Goal: Check status: Check status

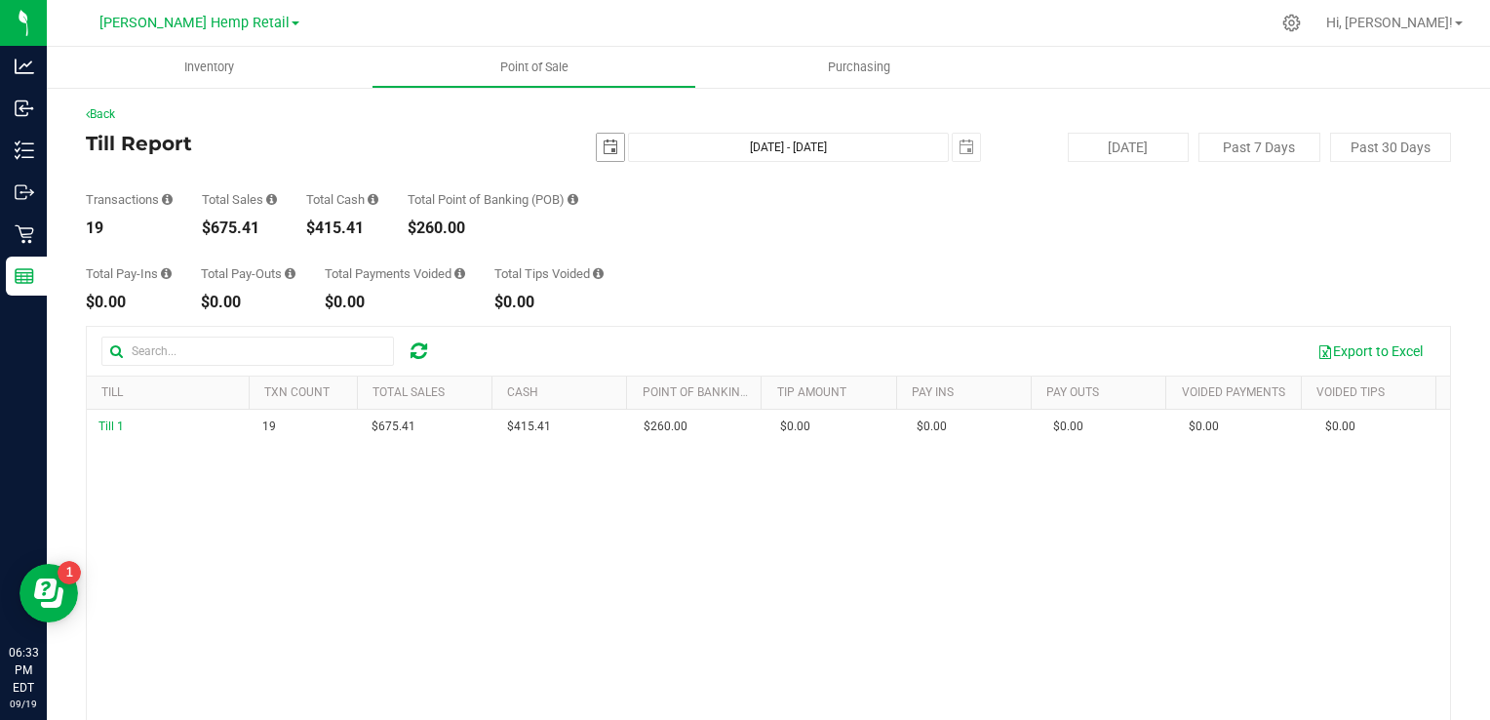
click at [603, 151] on span "select" at bounding box center [611, 147] width 16 height 16
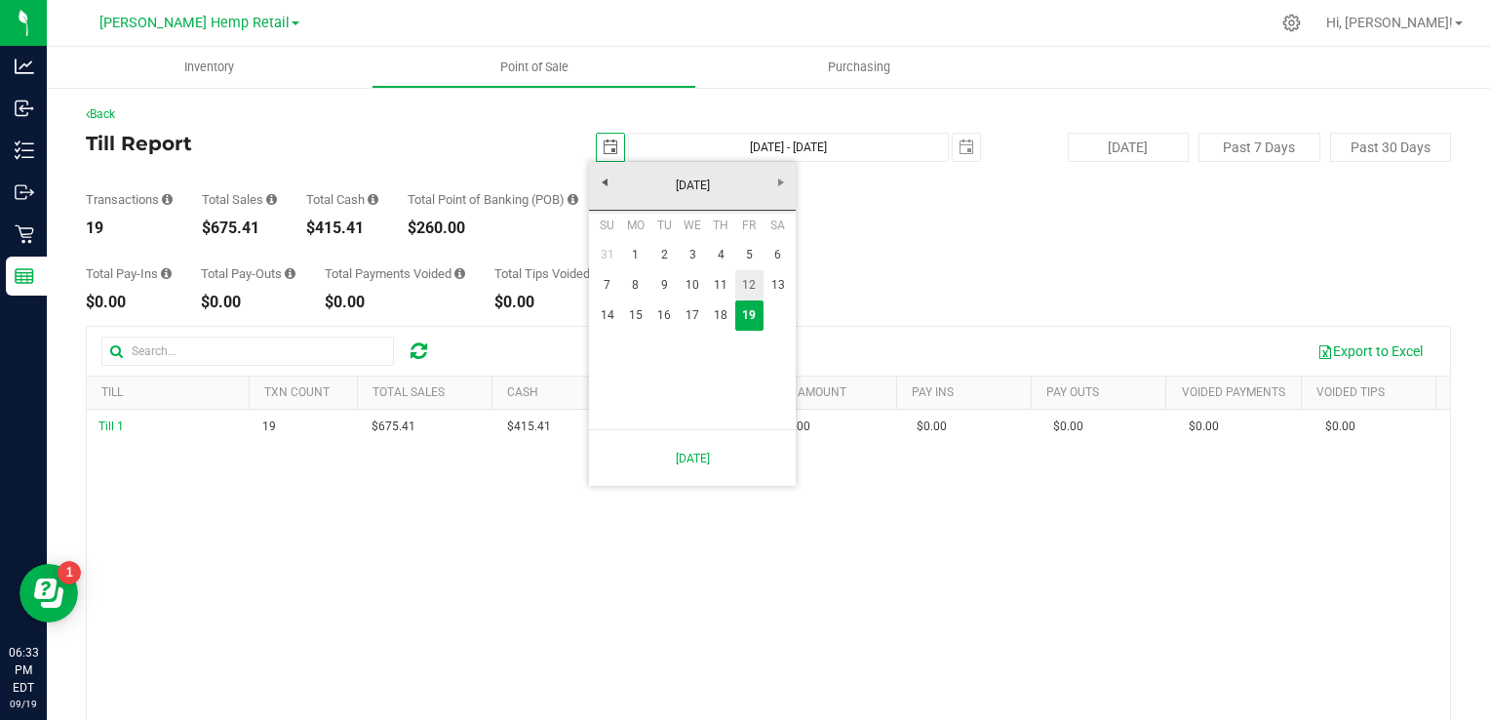
click at [746, 282] on link "12" at bounding box center [749, 285] width 28 height 30
type input "2025-09-12"
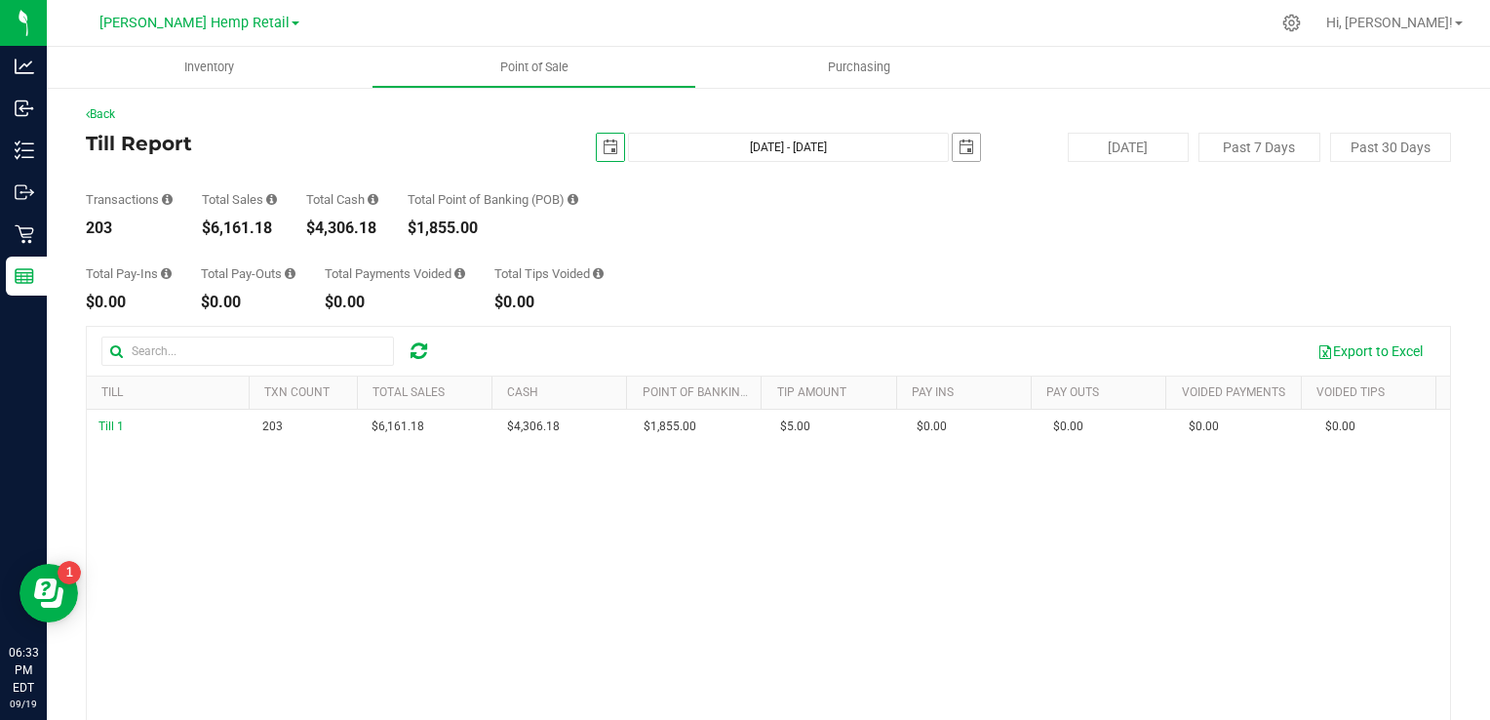
click at [959, 150] on span "select" at bounding box center [967, 147] width 16 height 16
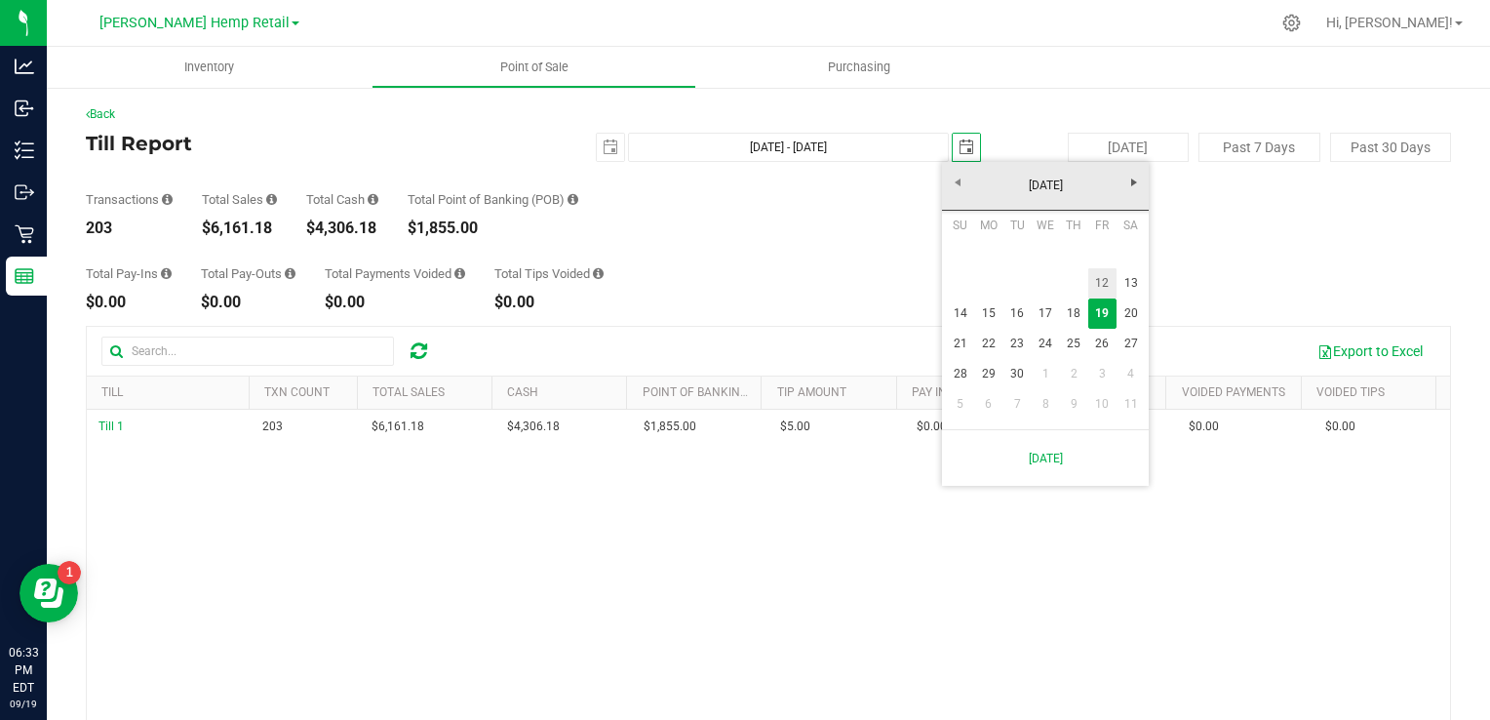
click at [1100, 287] on link "12" at bounding box center [1102, 283] width 28 height 30
type input "Sep 12, 2025 - Sep 12, 2025"
type input "2025-09-12"
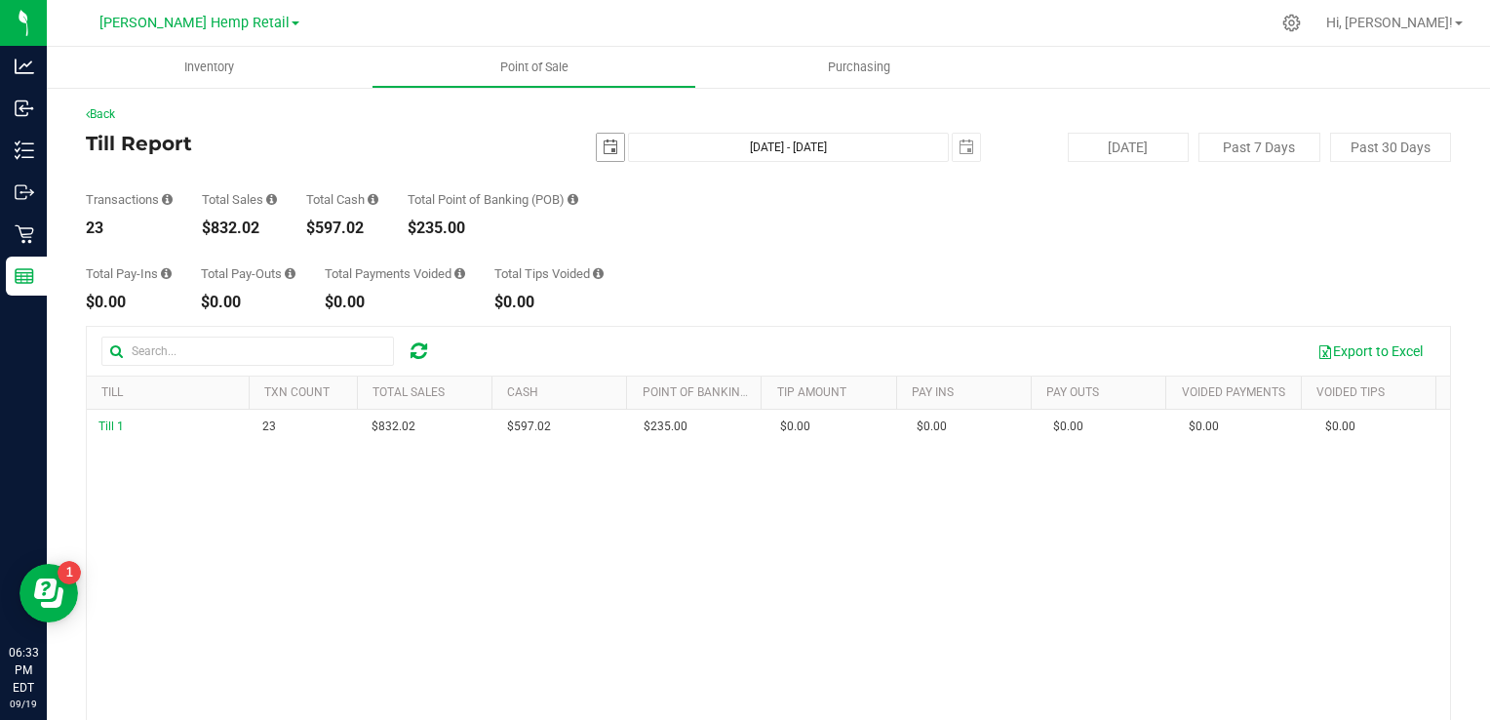
click at [609, 154] on span "select" at bounding box center [611, 147] width 16 height 16
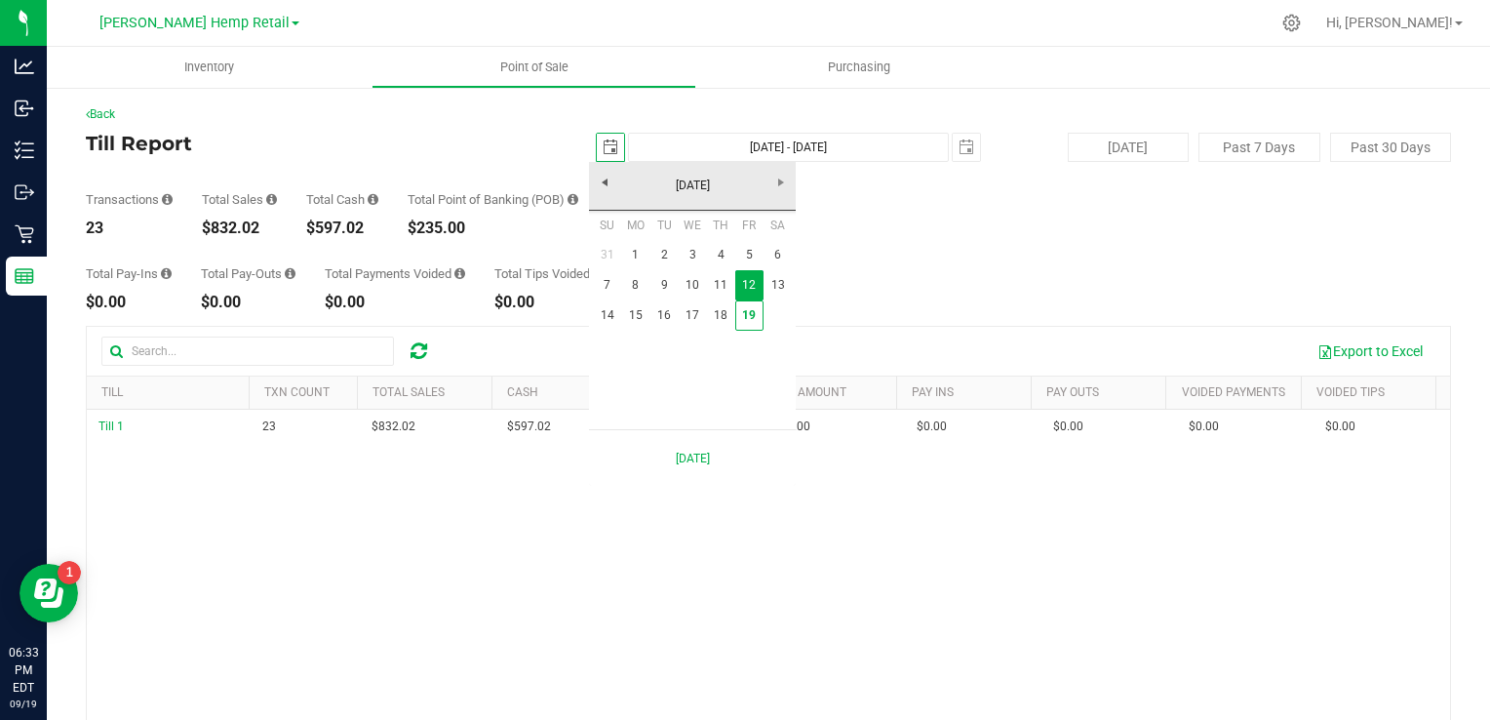
scroll to position [0, 48]
click at [747, 321] on link "19" at bounding box center [749, 315] width 28 height 30
type input "[DATE]"
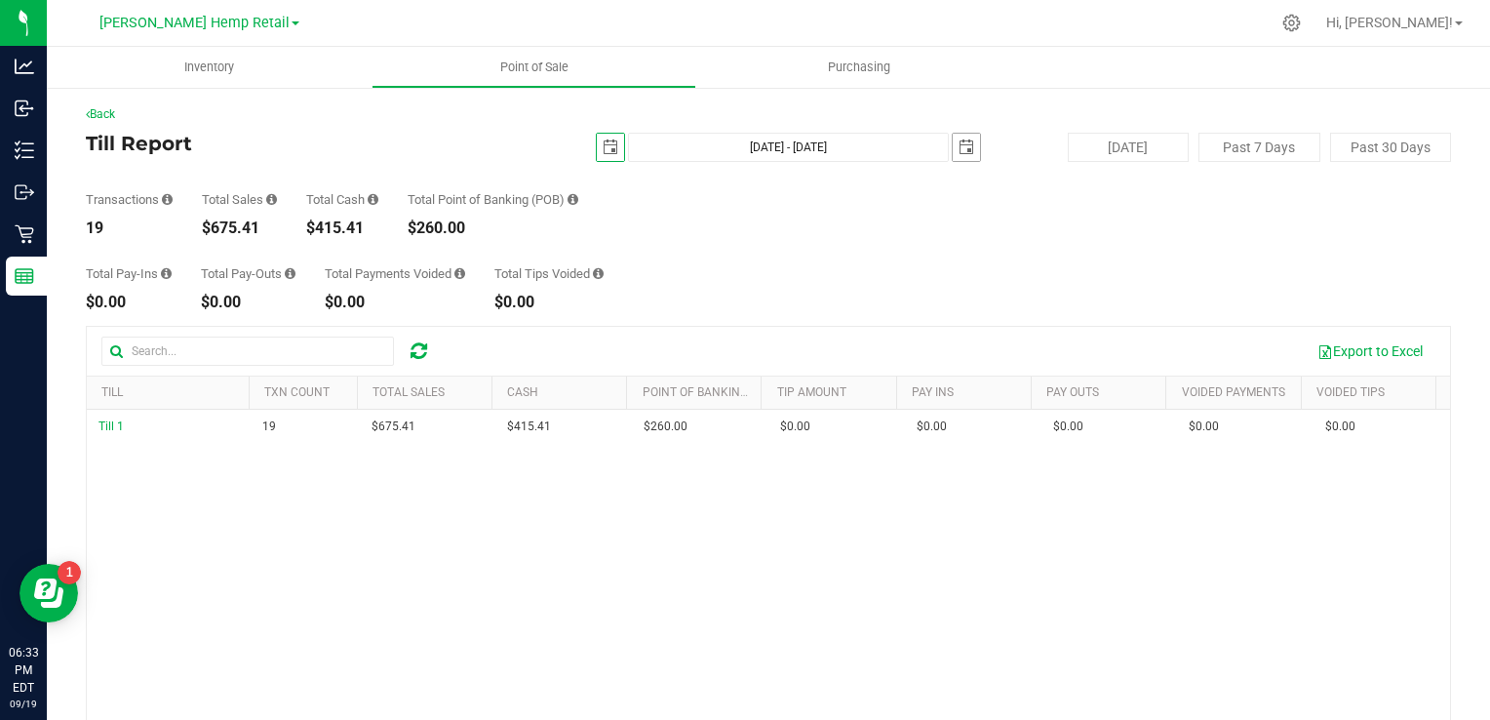
click at [965, 150] on span "select" at bounding box center [966, 147] width 27 height 27
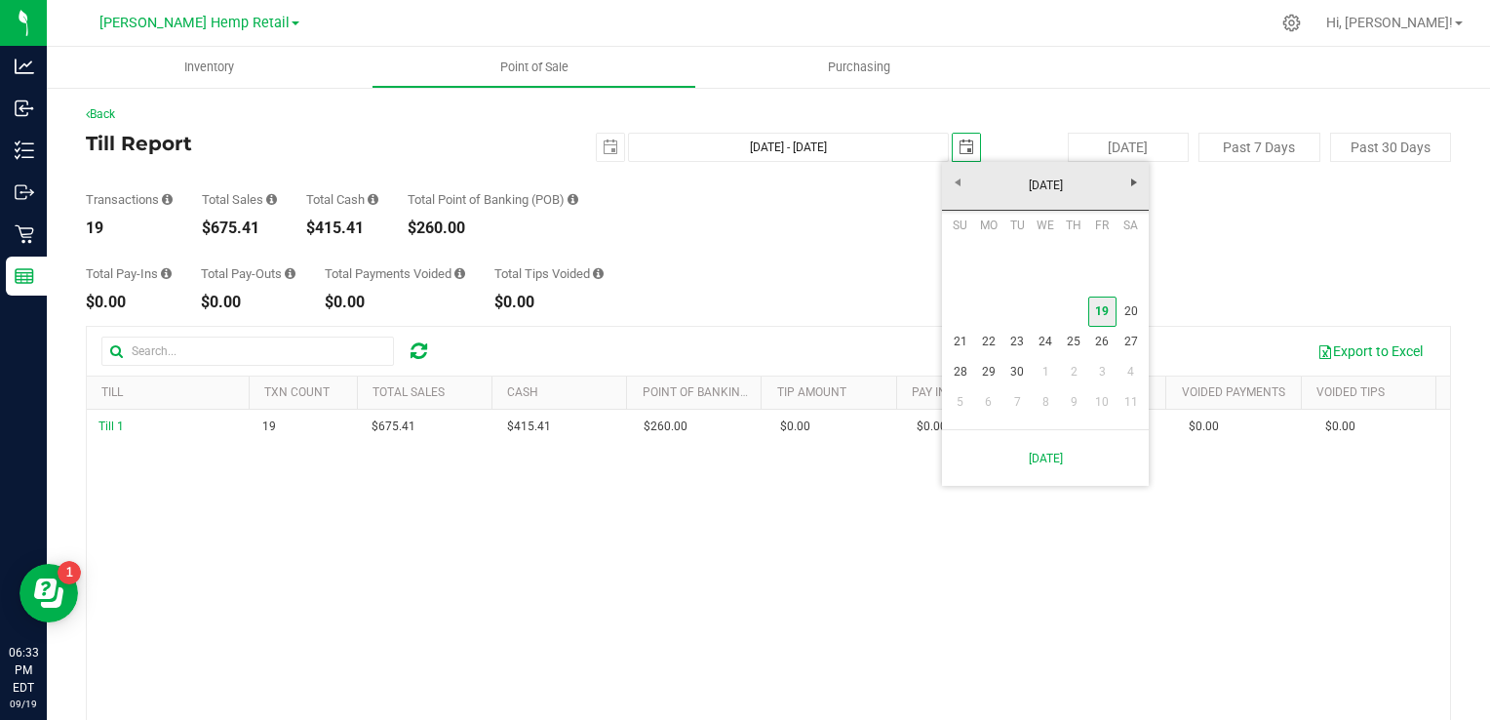
click at [1103, 315] on link "19" at bounding box center [1102, 311] width 28 height 30
type input "[DATE] - [DATE]"
type input "[DATE]"
